Goal: Task Accomplishment & Management: Use online tool/utility

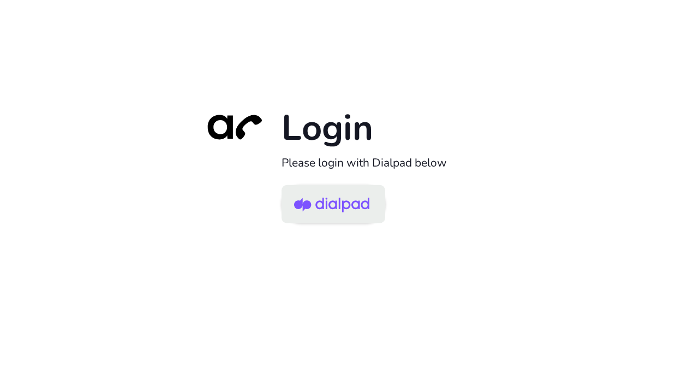
click at [349, 201] on img at bounding box center [331, 204] width 75 height 35
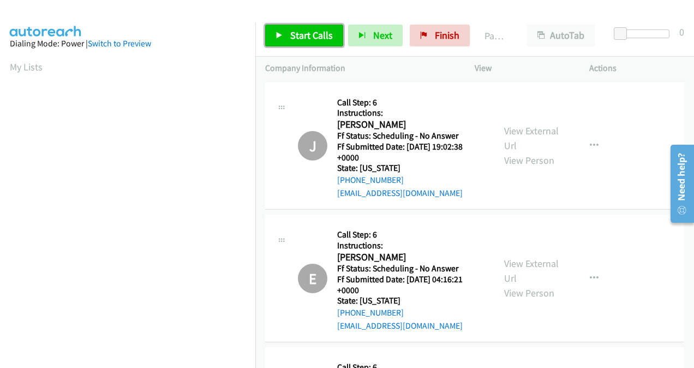
click at [314, 44] on link "Start Calls" at bounding box center [304, 36] width 78 height 22
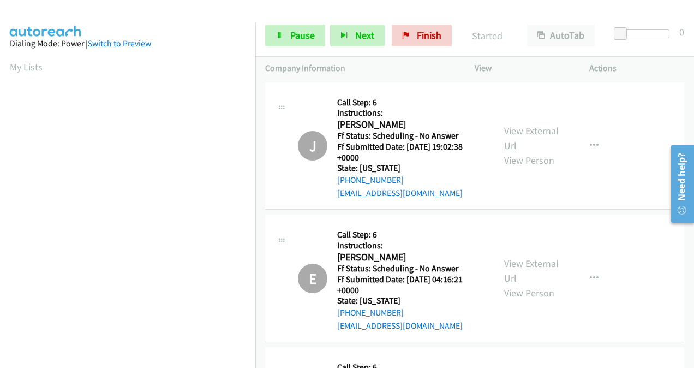
click at [506, 130] on link "View External Url" at bounding box center [531, 137] width 55 height 27
click at [507, 263] on link "View External Url" at bounding box center [531, 270] width 55 height 27
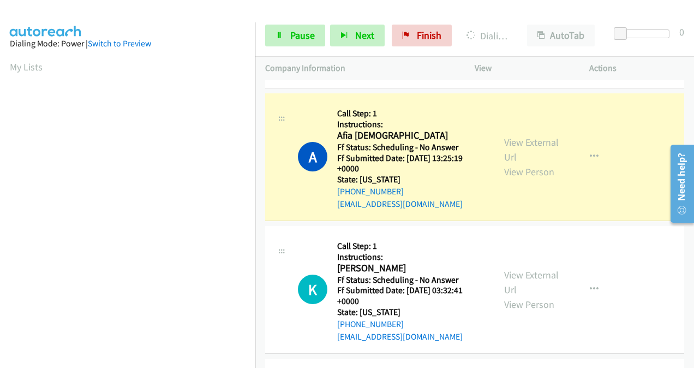
scroll to position [1200, 0]
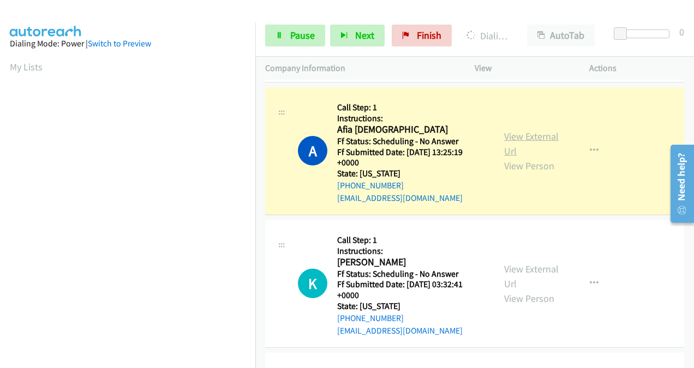
click at [508, 130] on link "View External Url" at bounding box center [531, 143] width 55 height 27
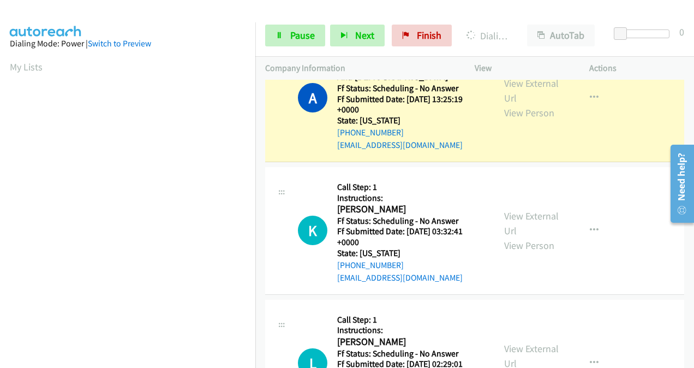
scroll to position [1255, 0]
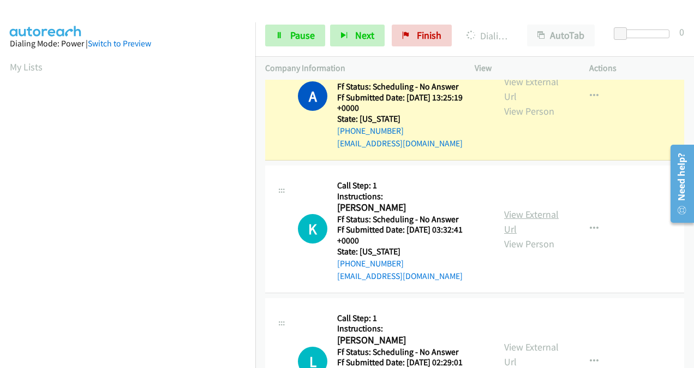
click at [507, 208] on link "View External Url" at bounding box center [531, 221] width 55 height 27
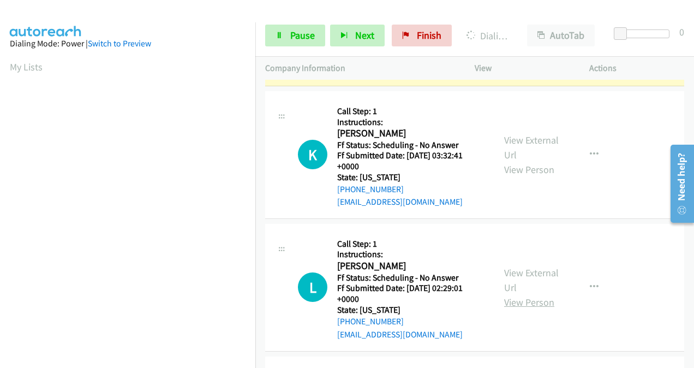
scroll to position [1364, 0]
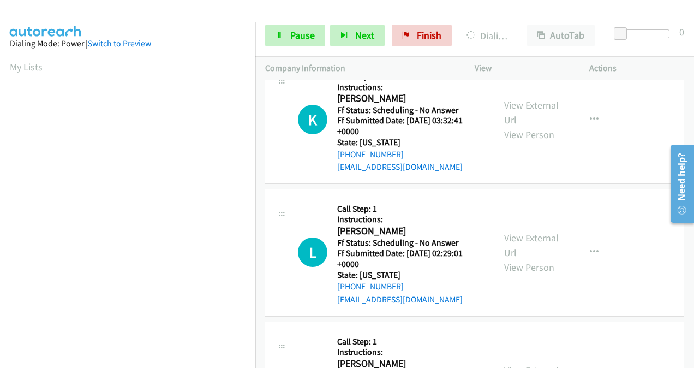
click at [512, 231] on link "View External Url" at bounding box center [531, 244] width 55 height 27
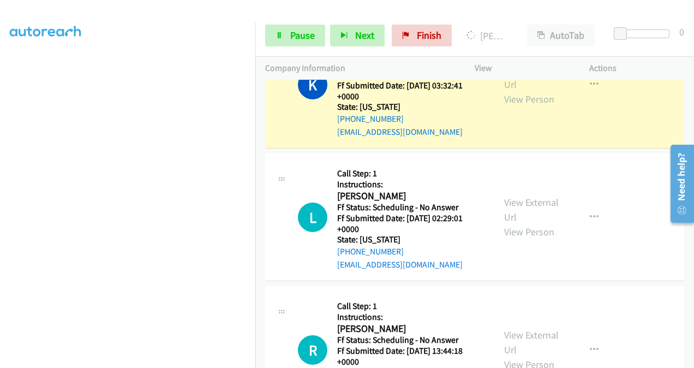
scroll to position [1496, 0]
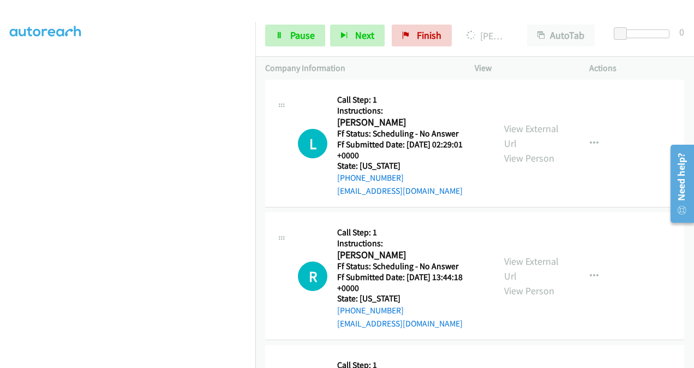
click at [510, 254] on div "View External Url View Person" at bounding box center [532, 276] width 56 height 44
click at [513, 255] on link "View External Url" at bounding box center [531, 268] width 55 height 27
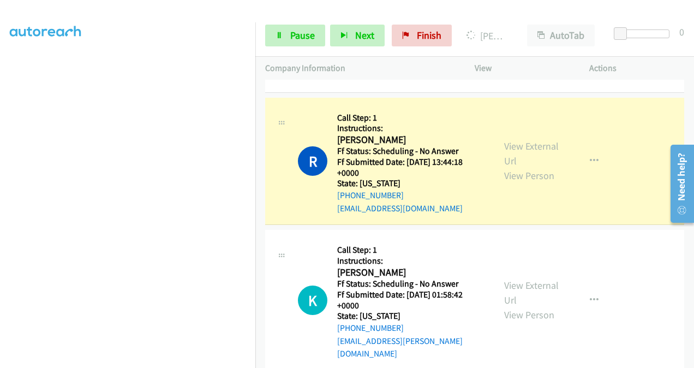
scroll to position [1682, 0]
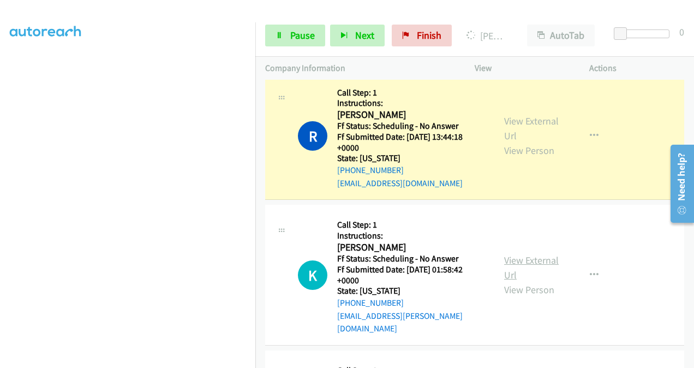
click at [506, 254] on link "View External Url" at bounding box center [531, 267] width 55 height 27
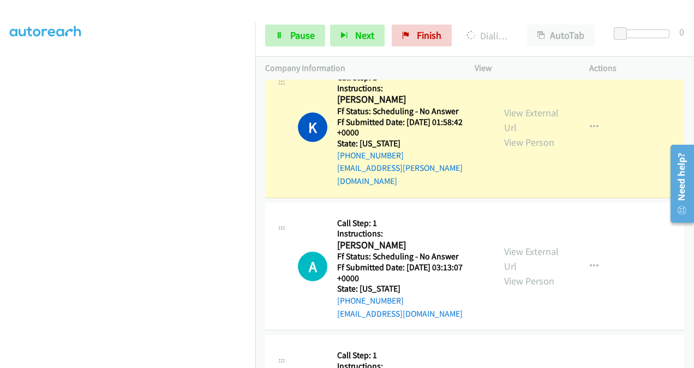
scroll to position [1814, 0]
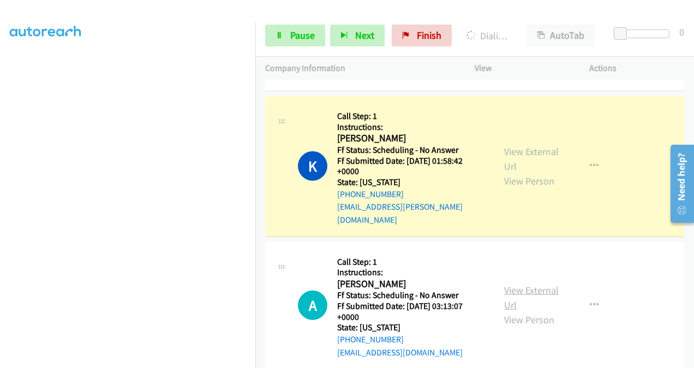
click at [512, 284] on link "View External Url" at bounding box center [531, 297] width 55 height 27
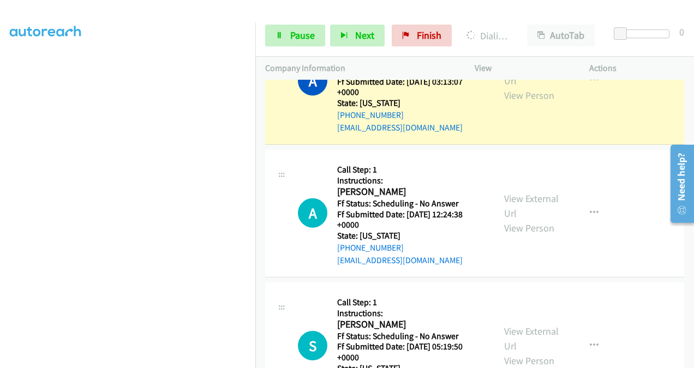
scroll to position [2087, 0]
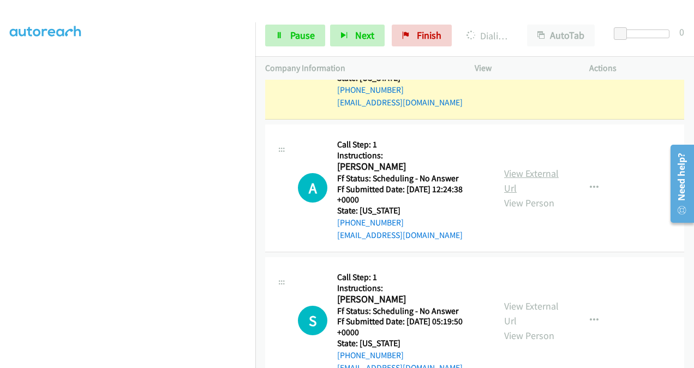
click at [510, 167] on link "View External Url" at bounding box center [531, 180] width 55 height 27
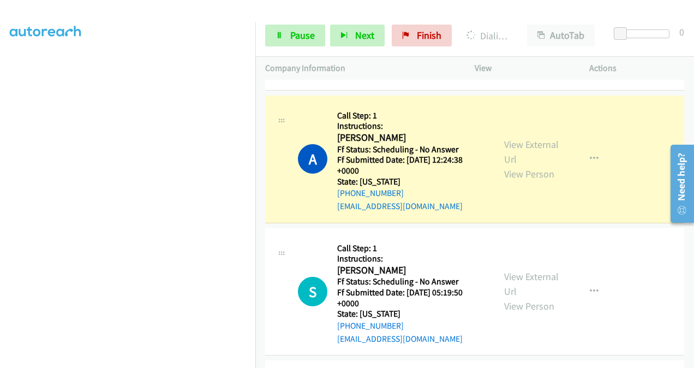
scroll to position [2142, 0]
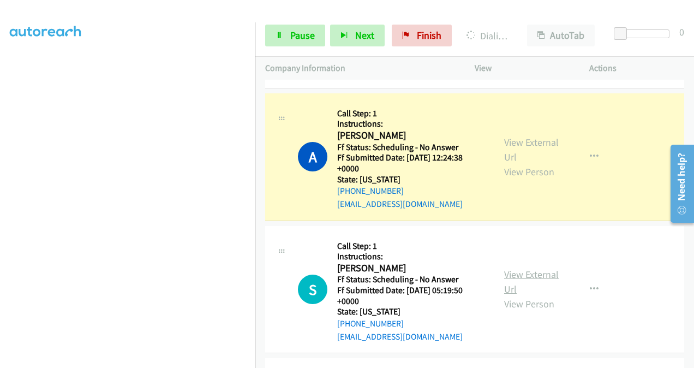
click at [511, 268] on link "View External Url" at bounding box center [531, 281] width 55 height 27
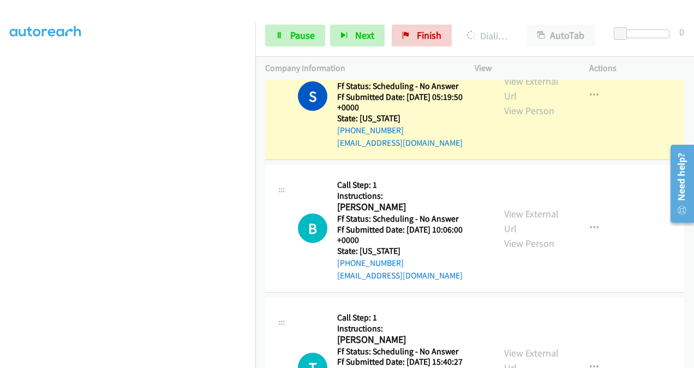
scroll to position [2360, 0]
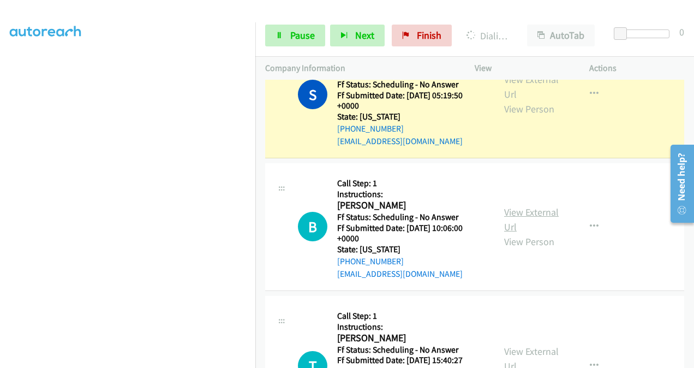
click at [504, 206] on link "View External Url" at bounding box center [531, 219] width 55 height 27
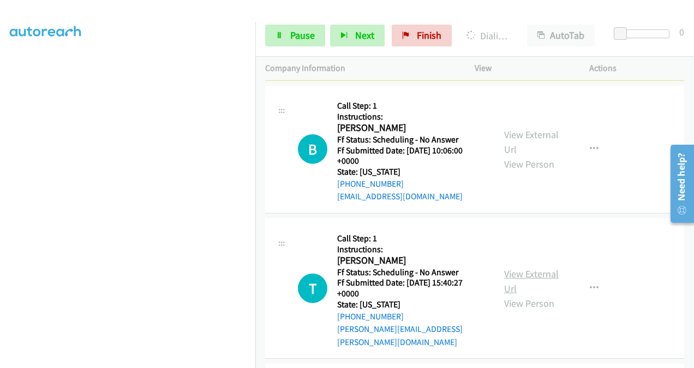
scroll to position [2469, 0]
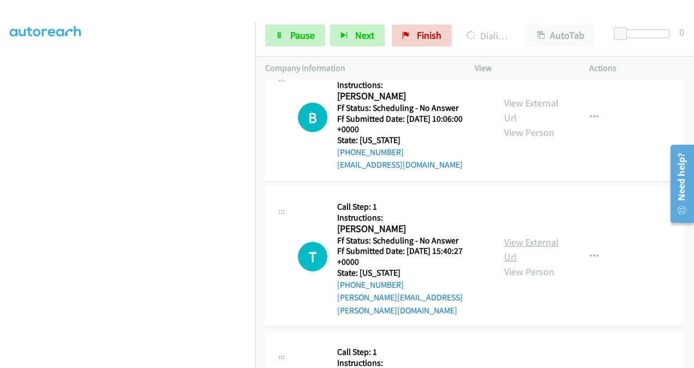
click at [507, 236] on link "View External Url" at bounding box center [531, 249] width 55 height 27
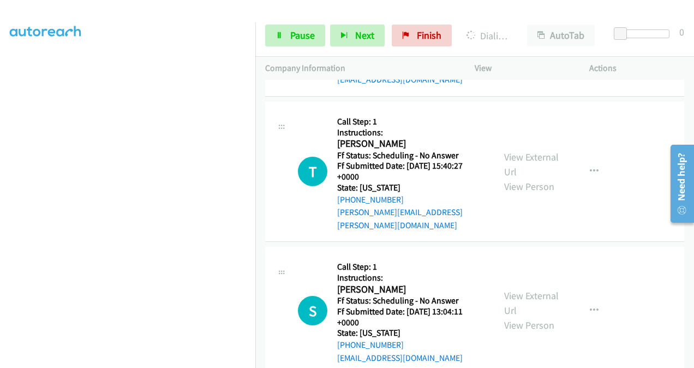
scroll to position [2578, 0]
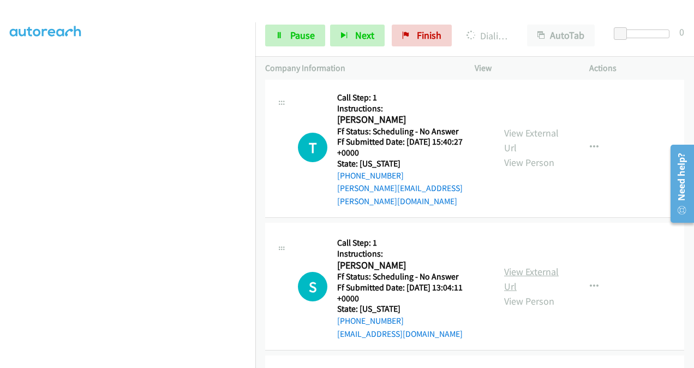
click at [509, 265] on link "View External Url" at bounding box center [531, 278] width 55 height 27
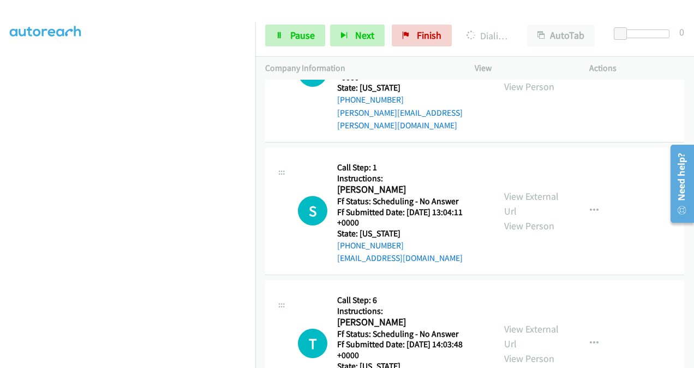
scroll to position [2687, 0]
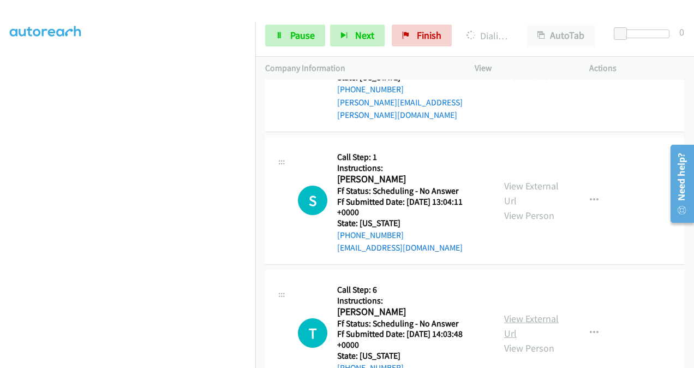
click at [510, 312] on link "View External Url" at bounding box center [531, 325] width 55 height 27
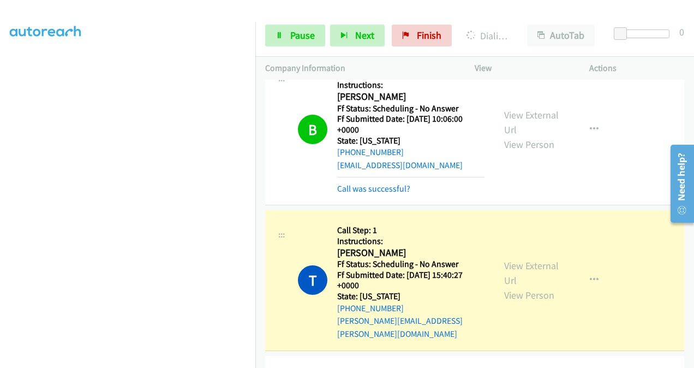
scroll to position [2601, 0]
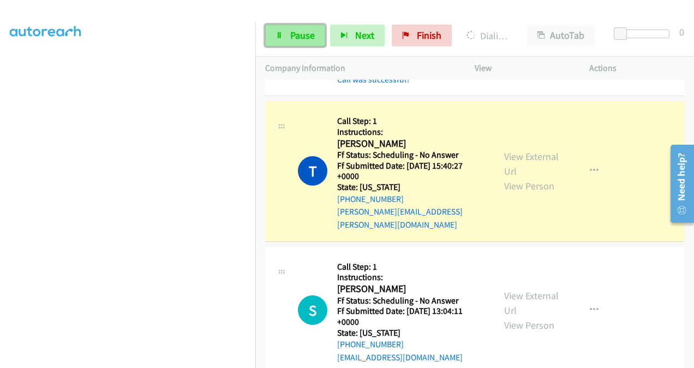
click at [292, 41] on span "Pause" at bounding box center [302, 35] width 25 height 13
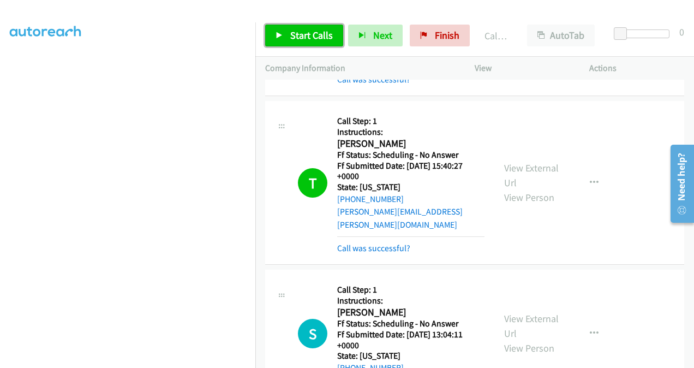
click at [307, 34] on span "Start Calls" at bounding box center [311, 35] width 43 height 13
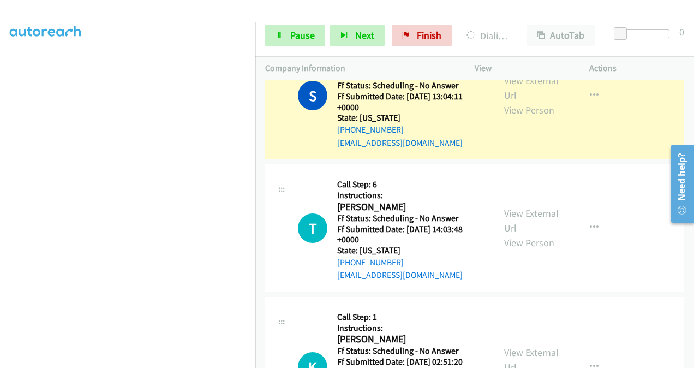
scroll to position [2874, 0]
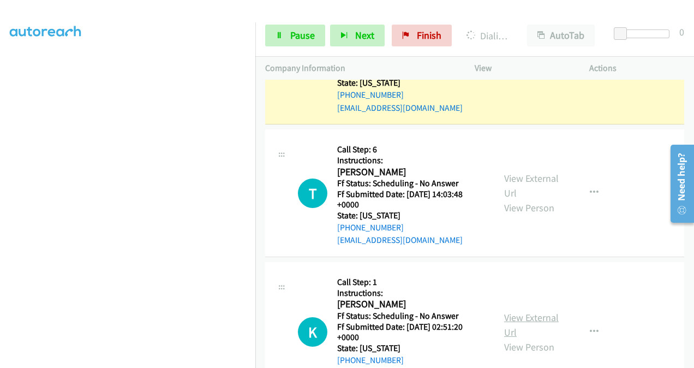
click at [507, 311] on link "View External Url" at bounding box center [531, 324] width 55 height 27
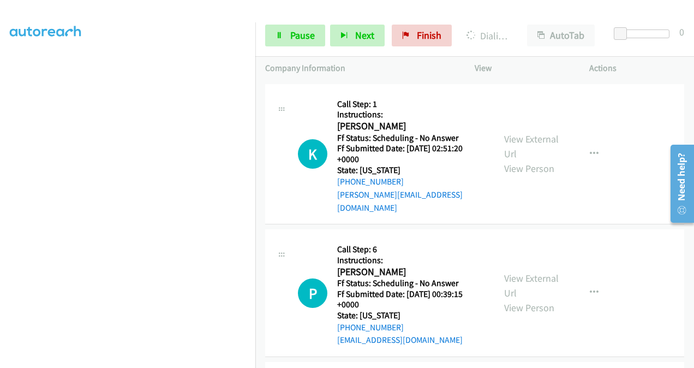
scroll to position [3092, 0]
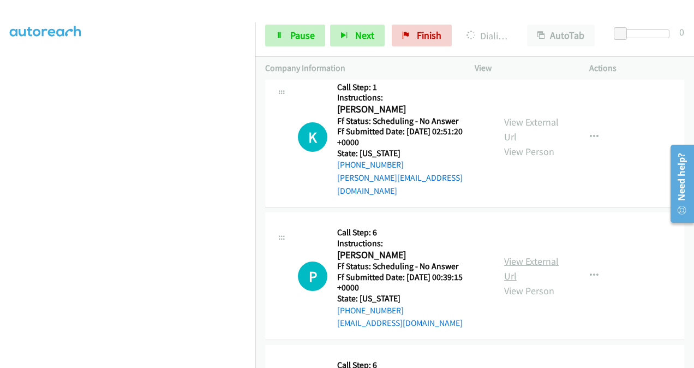
click at [511, 255] on link "View External Url" at bounding box center [531, 268] width 55 height 27
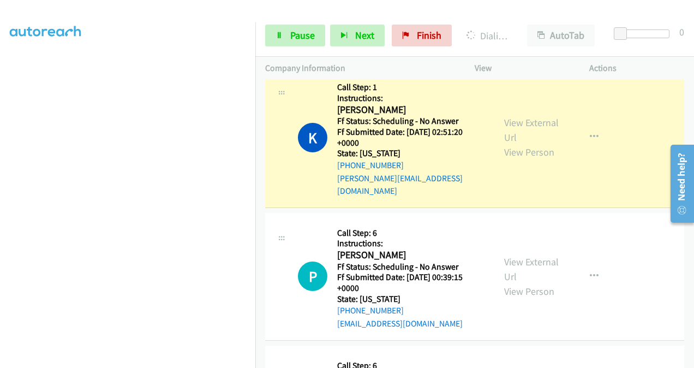
scroll to position [3170, 0]
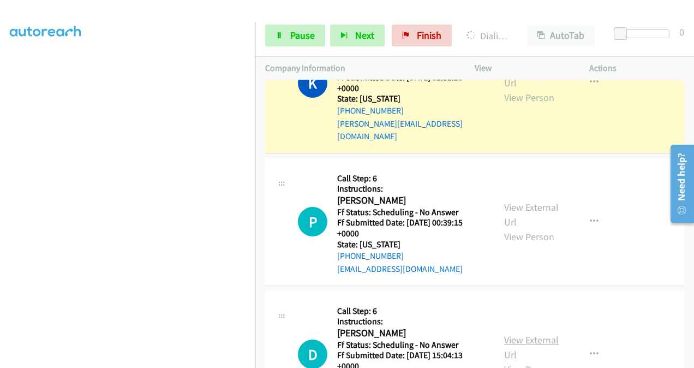
click at [508, 333] on link "View External Url" at bounding box center [531, 346] width 55 height 27
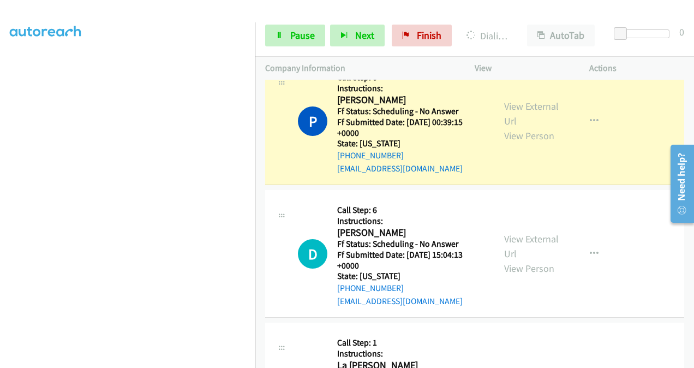
scroll to position [3333, 0]
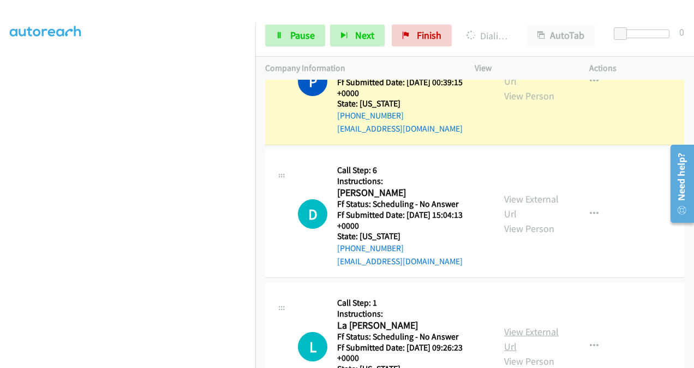
click at [508, 325] on link "View External Url" at bounding box center [531, 338] width 55 height 27
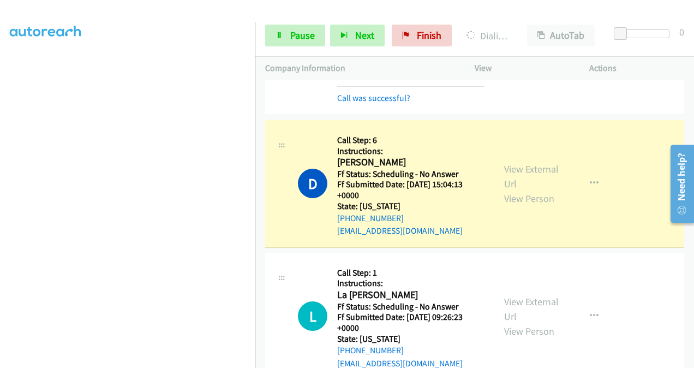
scroll to position [3388, 0]
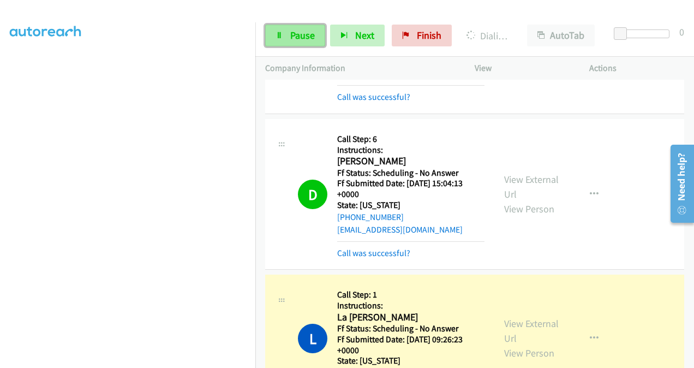
click at [293, 36] on span "Pause" at bounding box center [302, 35] width 25 height 13
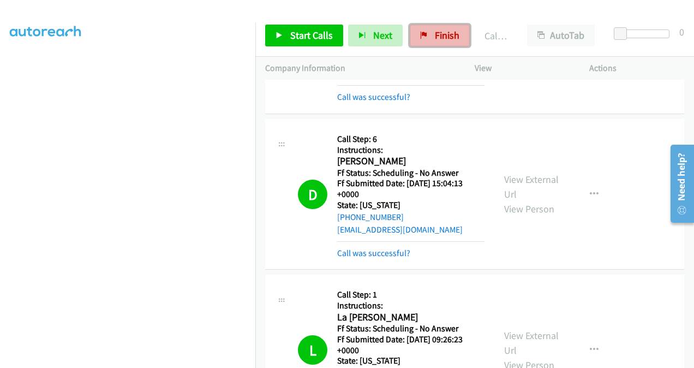
click at [433, 45] on link "Finish" at bounding box center [440, 36] width 60 height 22
